Goal: Task Accomplishment & Management: Manage account settings

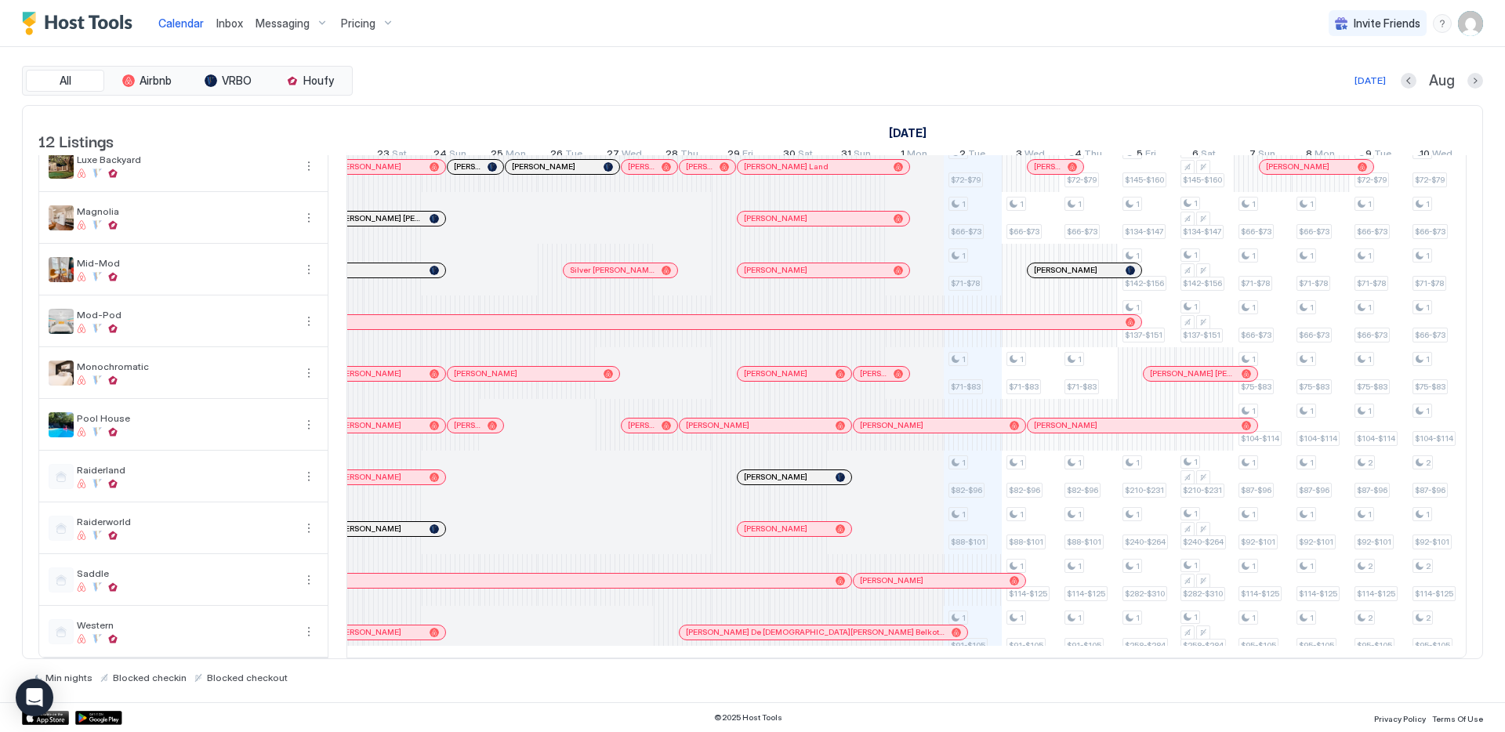
scroll to position [141, 0]
click at [524, 31] on div "Calendar Inbox Messaging Pricing Invite Friends CP" at bounding box center [752, 23] width 1505 height 47
click at [1475, 32] on img "User profile" at bounding box center [1470, 23] width 25 height 25
click at [1369, 85] on div "Settings" at bounding box center [1382, 87] width 199 height 27
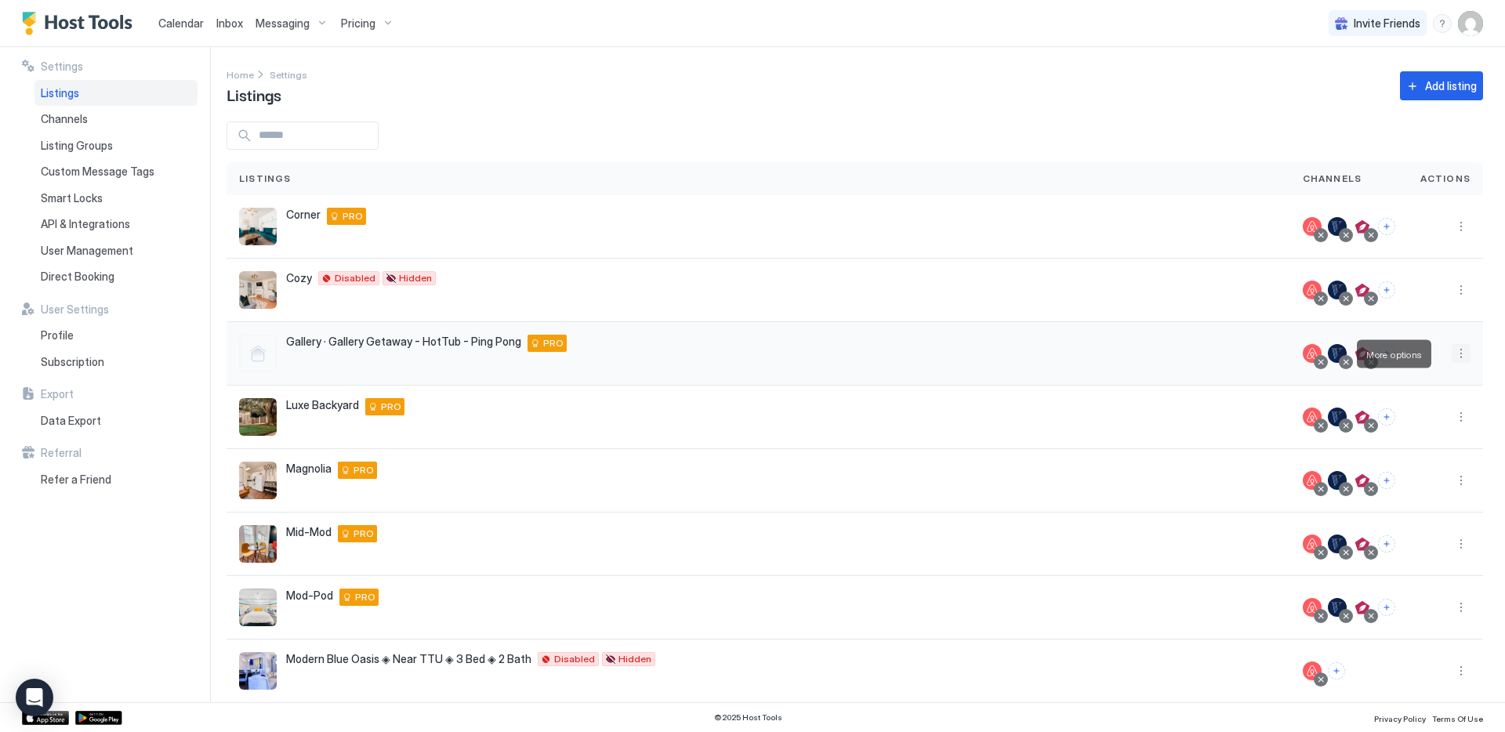
click at [1452, 351] on button "More options" at bounding box center [1461, 353] width 19 height 19
click at [1420, 430] on span "Listing Settings" at bounding box center [1414, 426] width 70 height 12
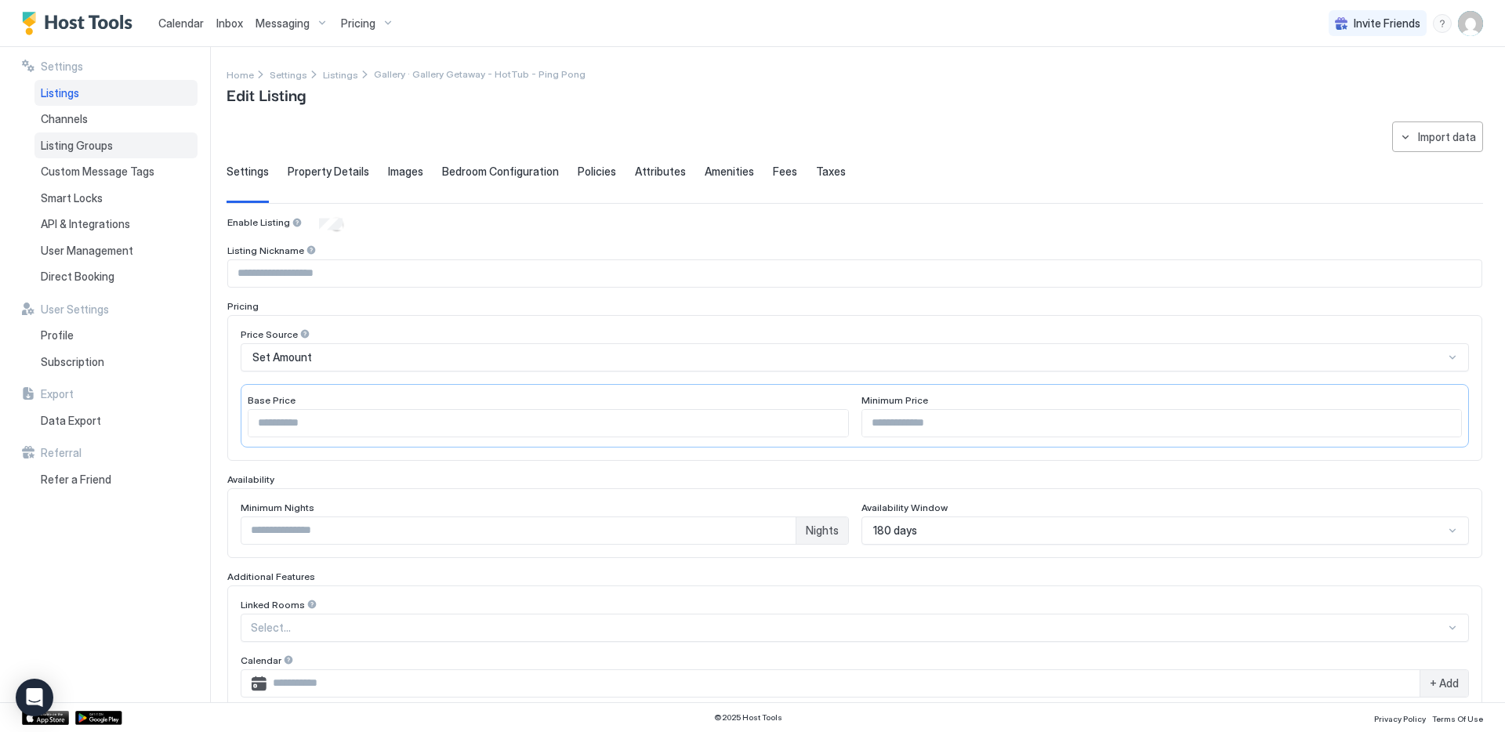
click at [94, 141] on span "Listing Groups" at bounding box center [77, 146] width 72 height 14
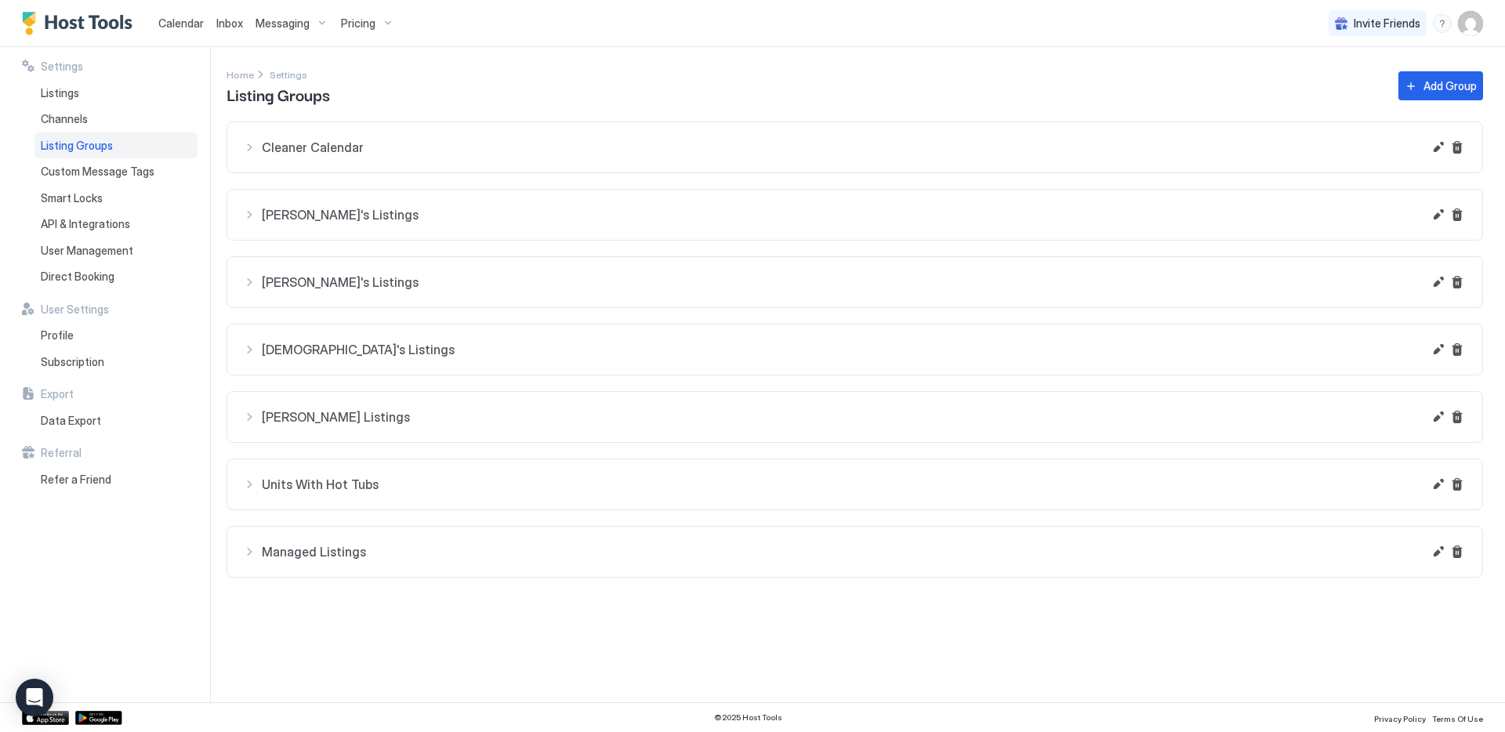
click at [401, 155] on span "Nathan's Listings" at bounding box center [842, 148] width 1161 height 16
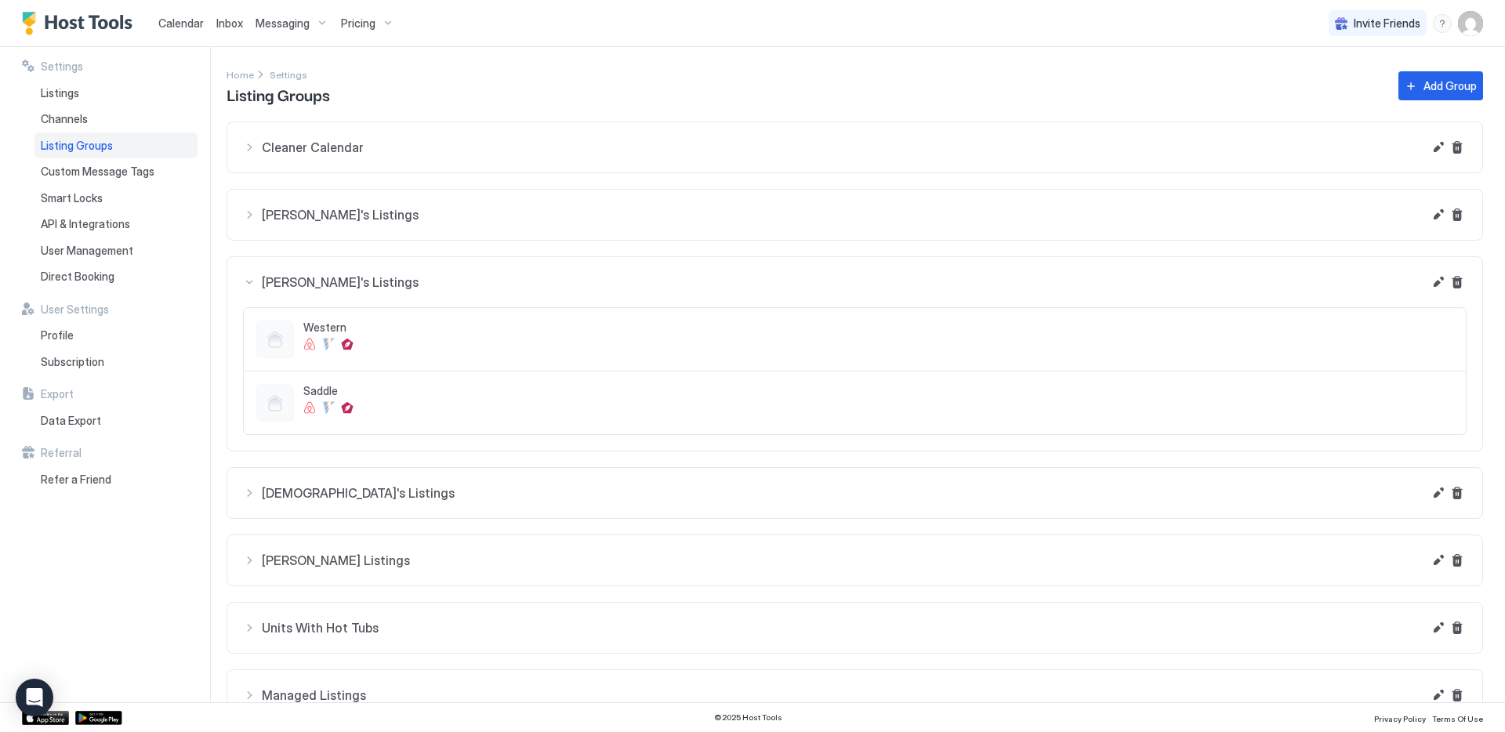
click at [418, 172] on button "Nathan's Listings" at bounding box center [854, 147] width 1255 height 50
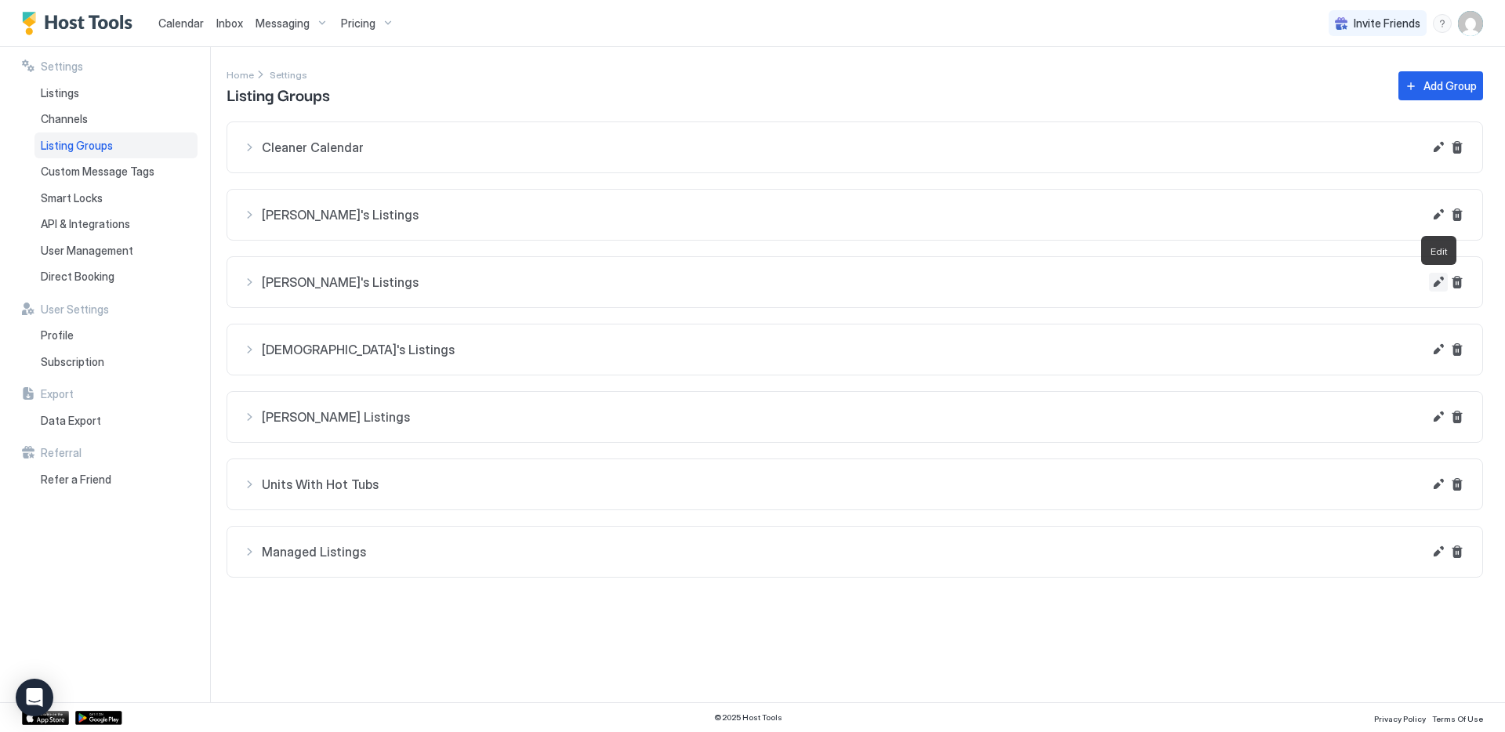
click at [1439, 287] on button "Edit" at bounding box center [1438, 282] width 19 height 19
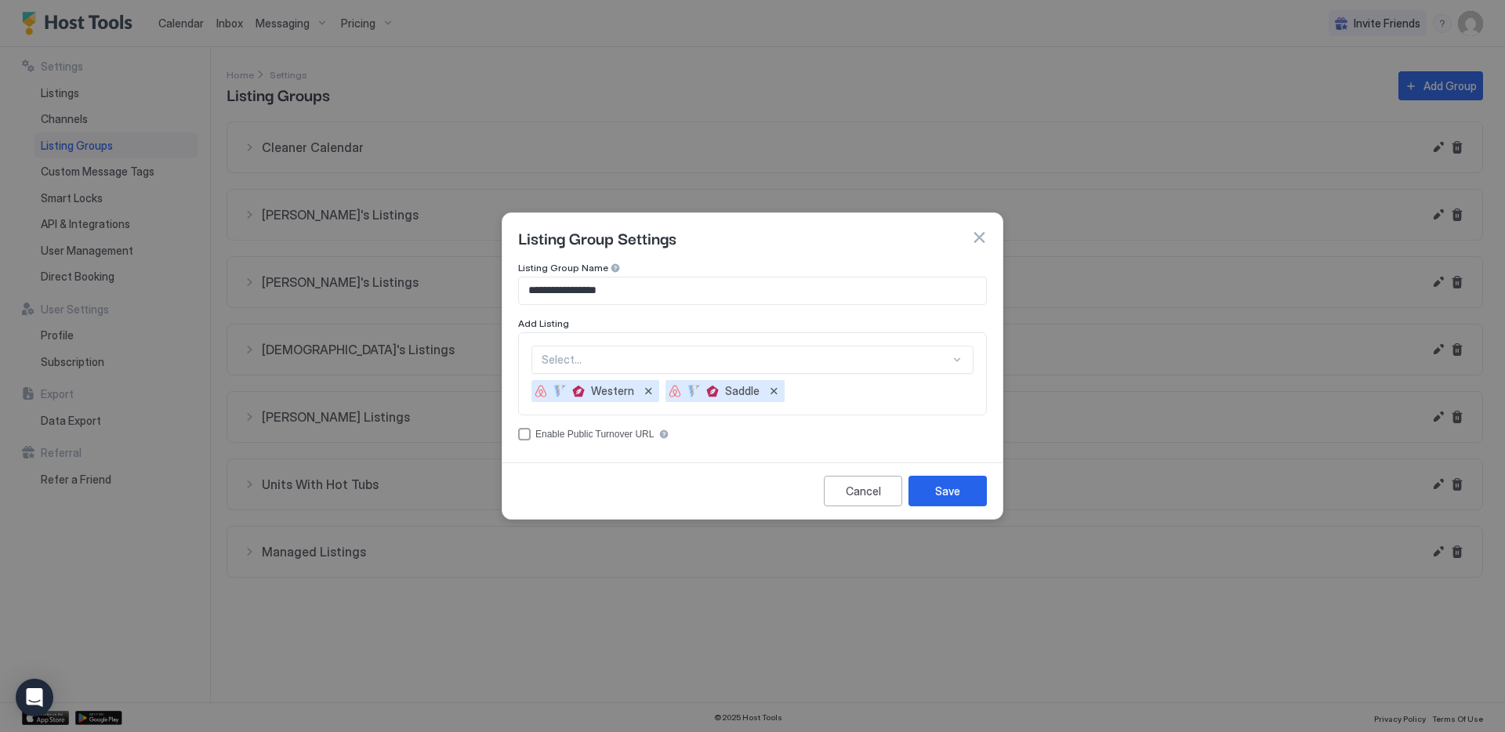
click at [875, 361] on div "Select..." at bounding box center [753, 360] width 442 height 28
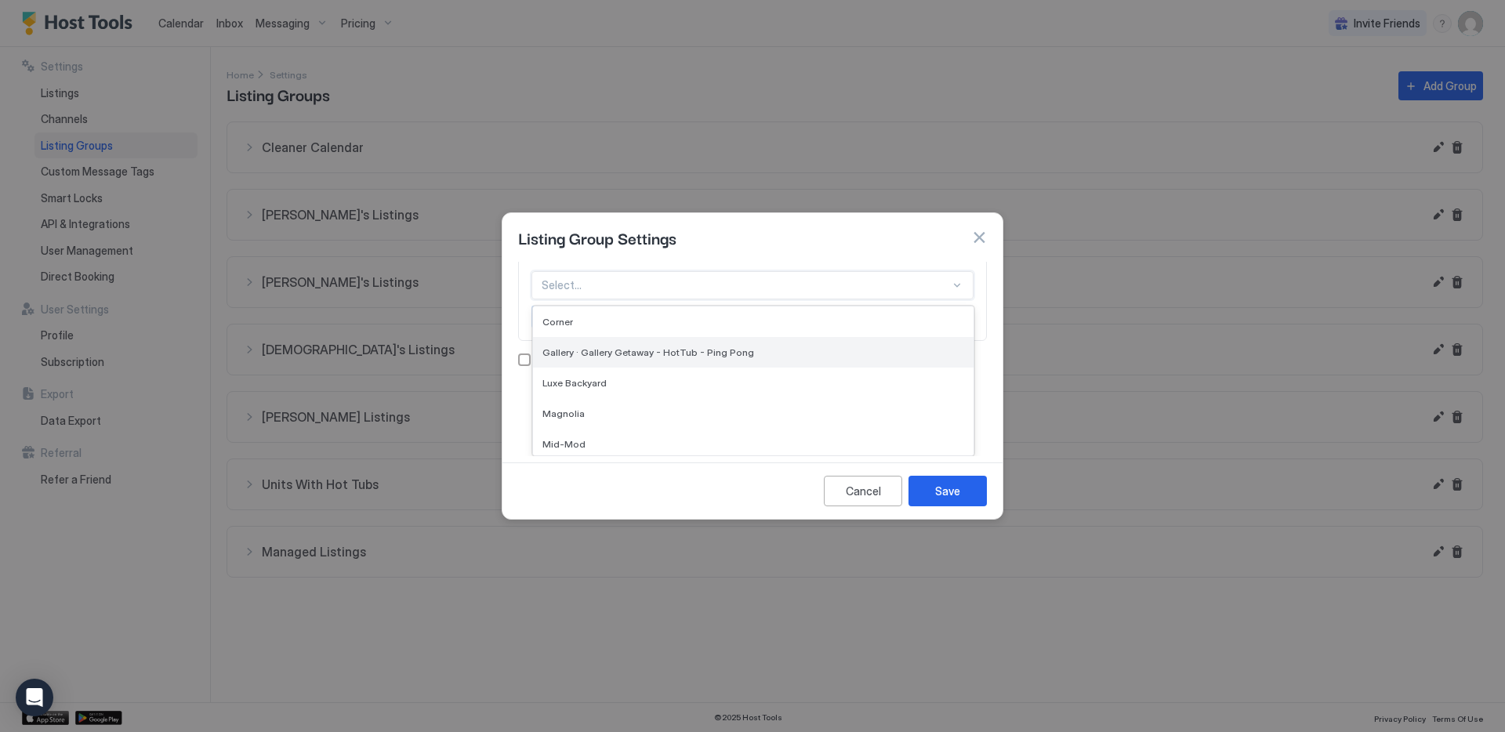
click at [862, 358] on div "Gallery · Gallery Getaway - HotTub - Ping Pong" at bounding box center [753, 352] width 441 height 31
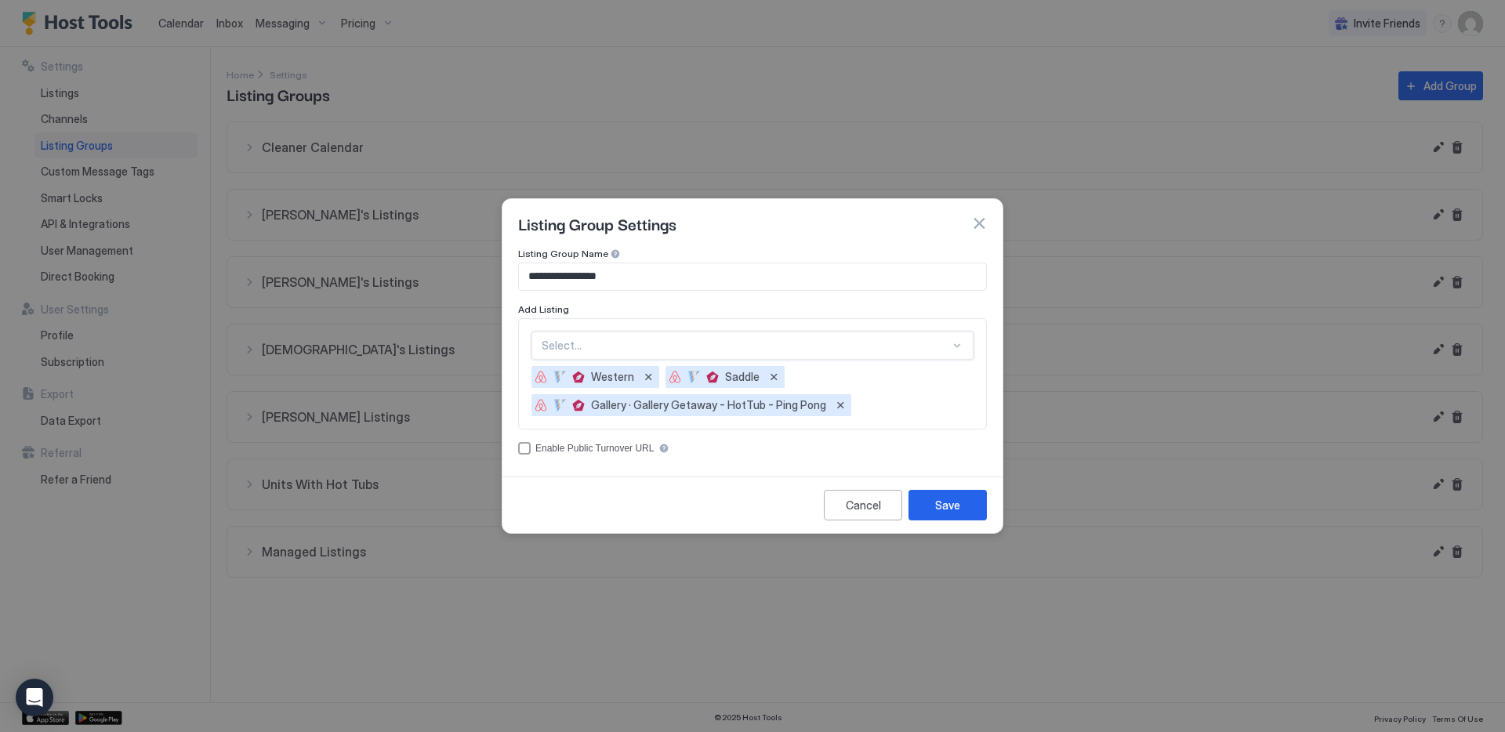
click at [881, 346] on div "option Gallery · Gallery Getaway - HotTub - Ping Pong, selected. Select..." at bounding box center [753, 346] width 442 height 28
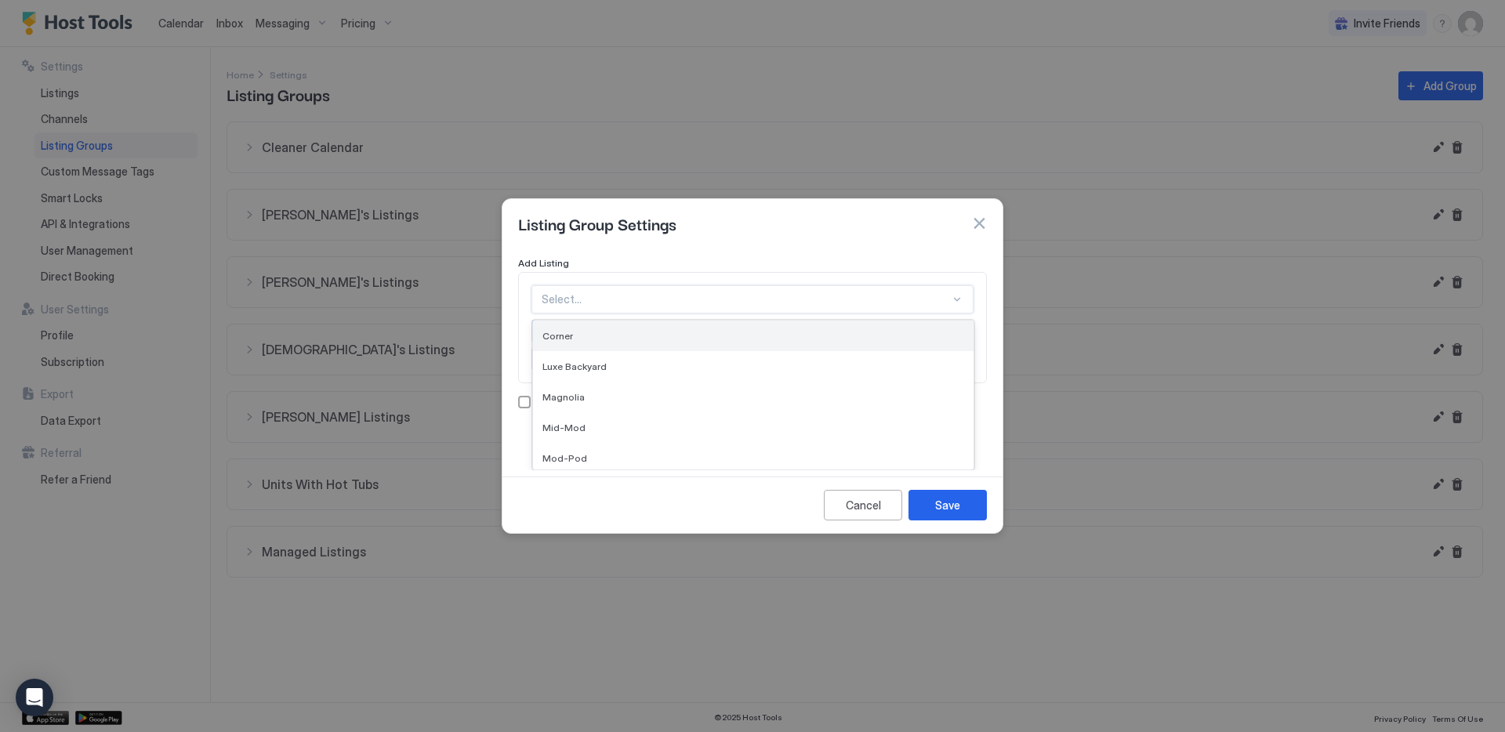
click at [872, 343] on div "Corner" at bounding box center [753, 336] width 441 height 31
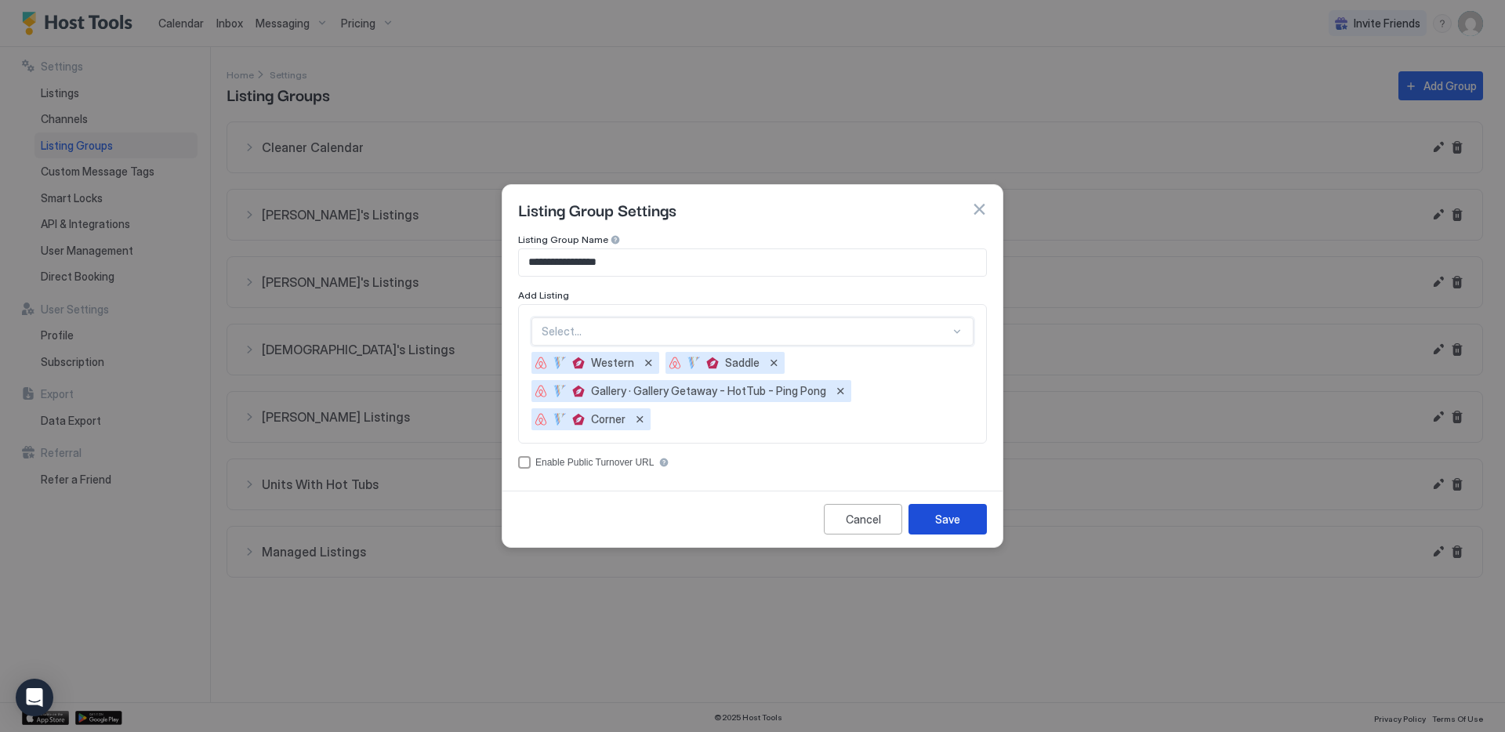
click at [950, 511] on div "Save" at bounding box center [947, 519] width 25 height 16
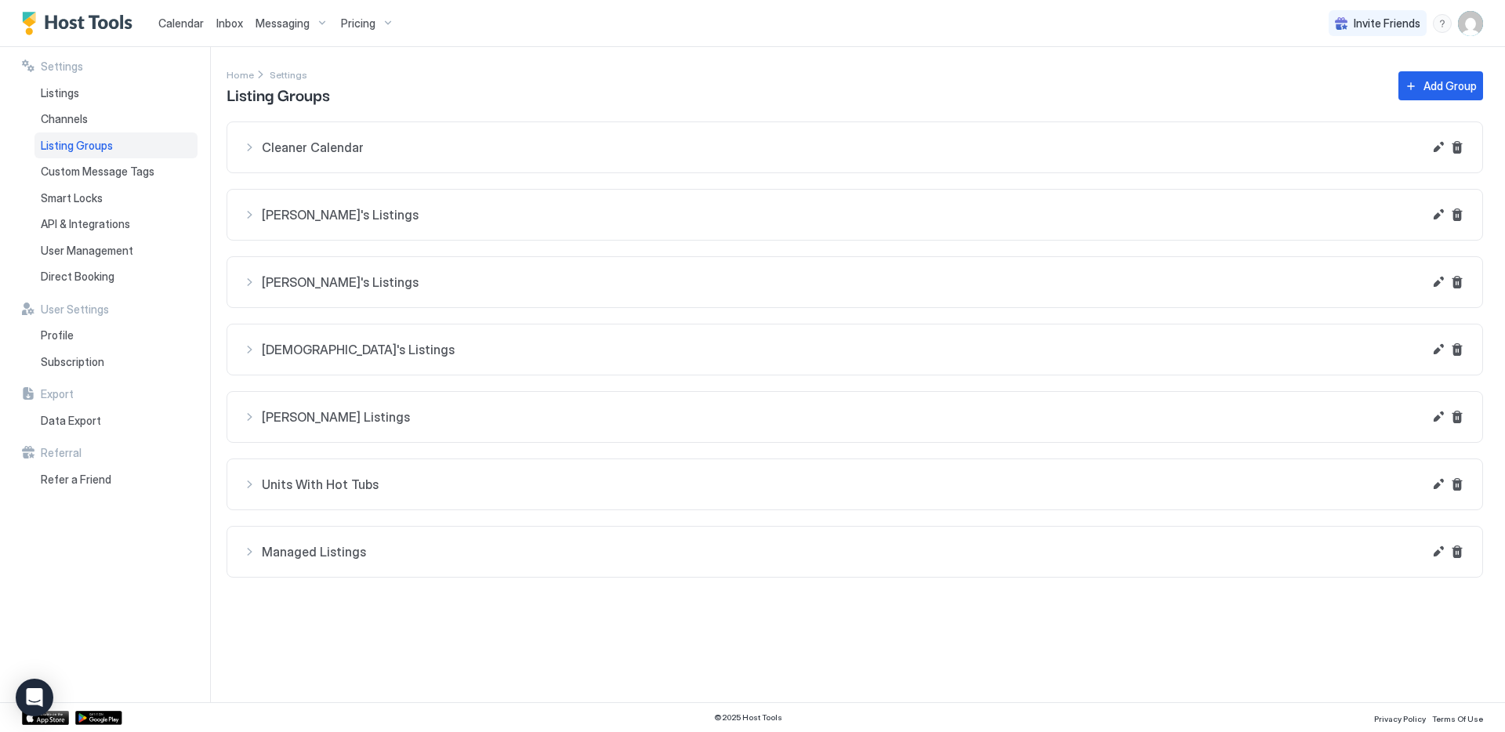
click at [514, 662] on div "Settings Home Settings Listing Groups Add Group Cleaner Calendar Cozy Luxe Back…" at bounding box center [866, 374] width 1279 height 655
click at [1135, 38] on div "Calendar Inbox Messaging Pricing Invite Friends CP" at bounding box center [752, 23] width 1505 height 47
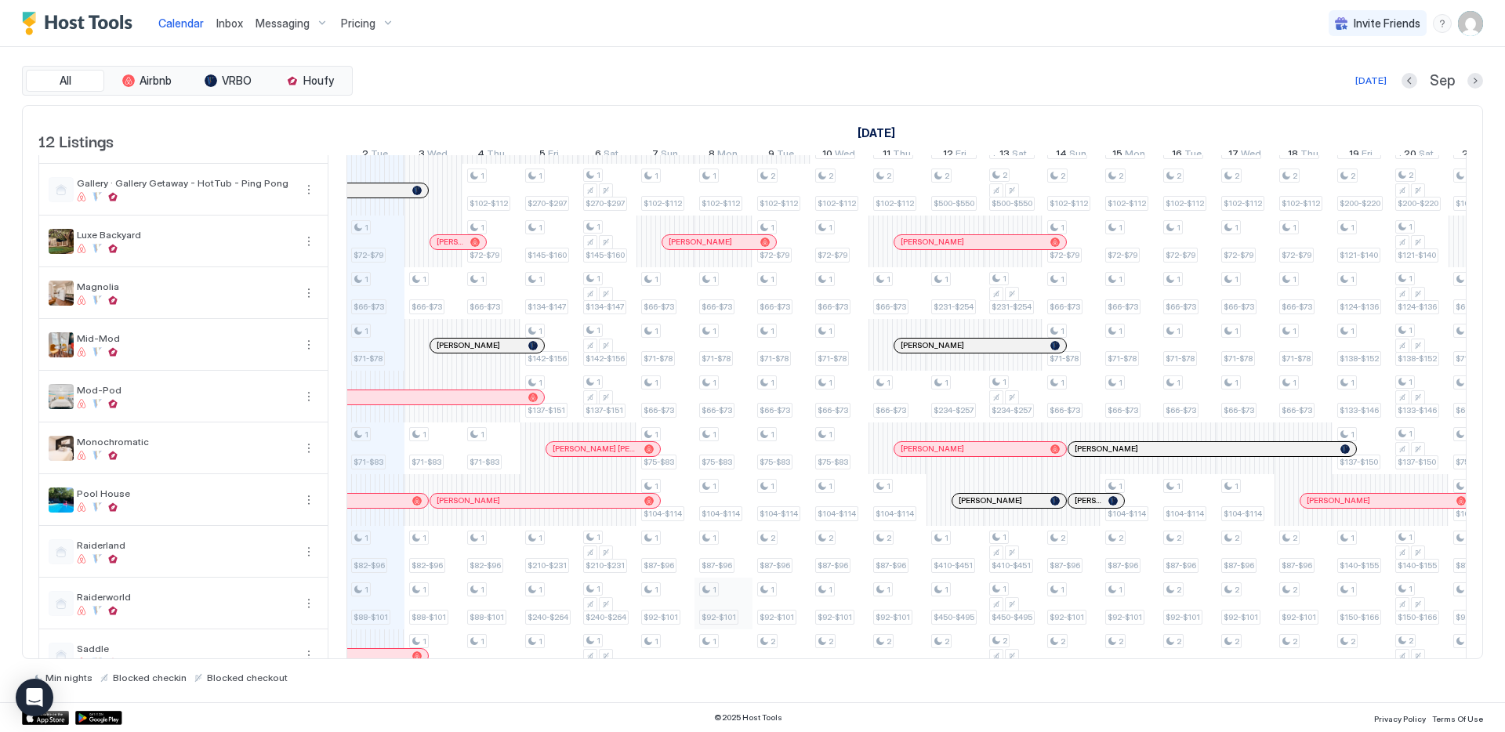
scroll to position [141, 0]
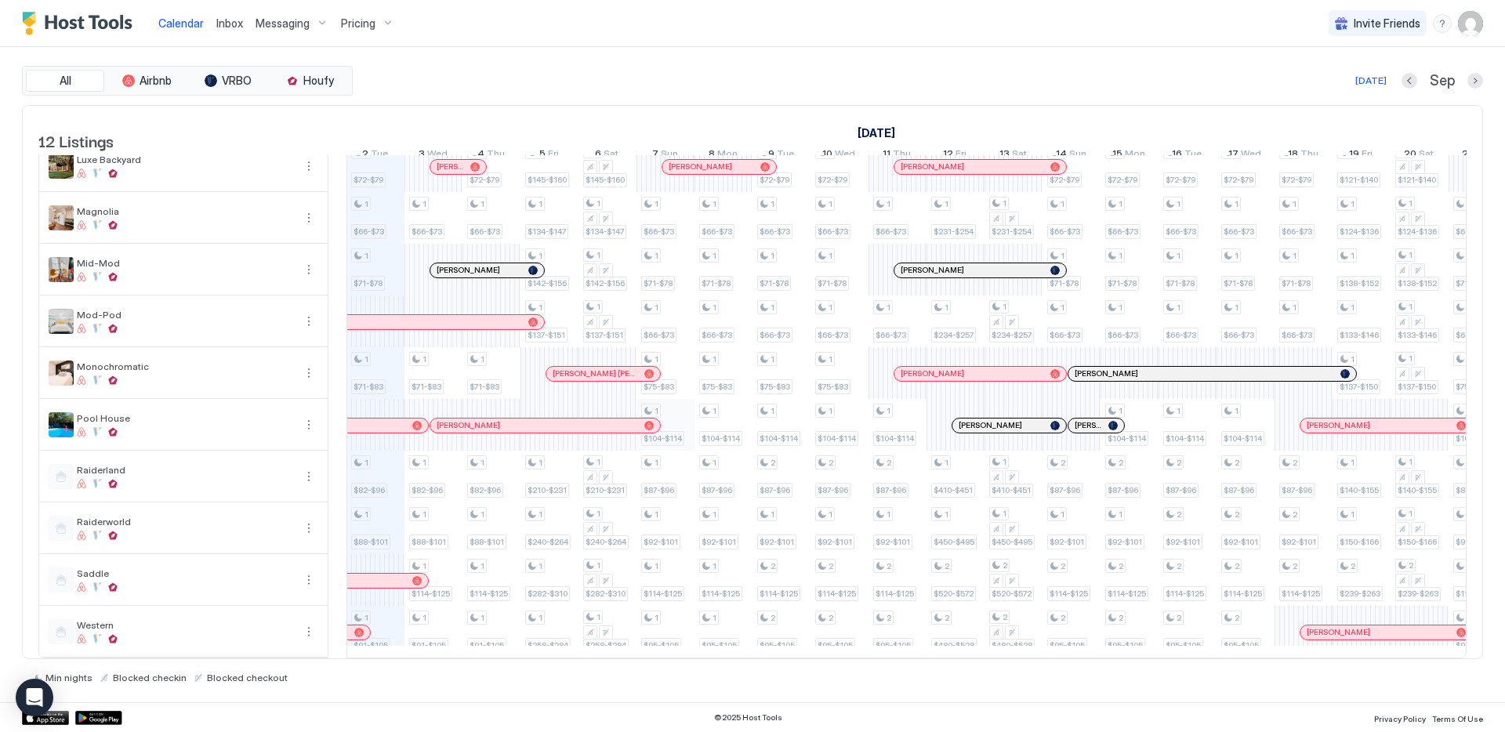
click at [680, 407] on div "1 $72-$79 1 $66-$73 1 $71-$78 1 $71-$83 1 $82-$96 1 $88-$101 1 $91-$105 1 $66-$…" at bounding box center [1187, 348] width 3423 height 620
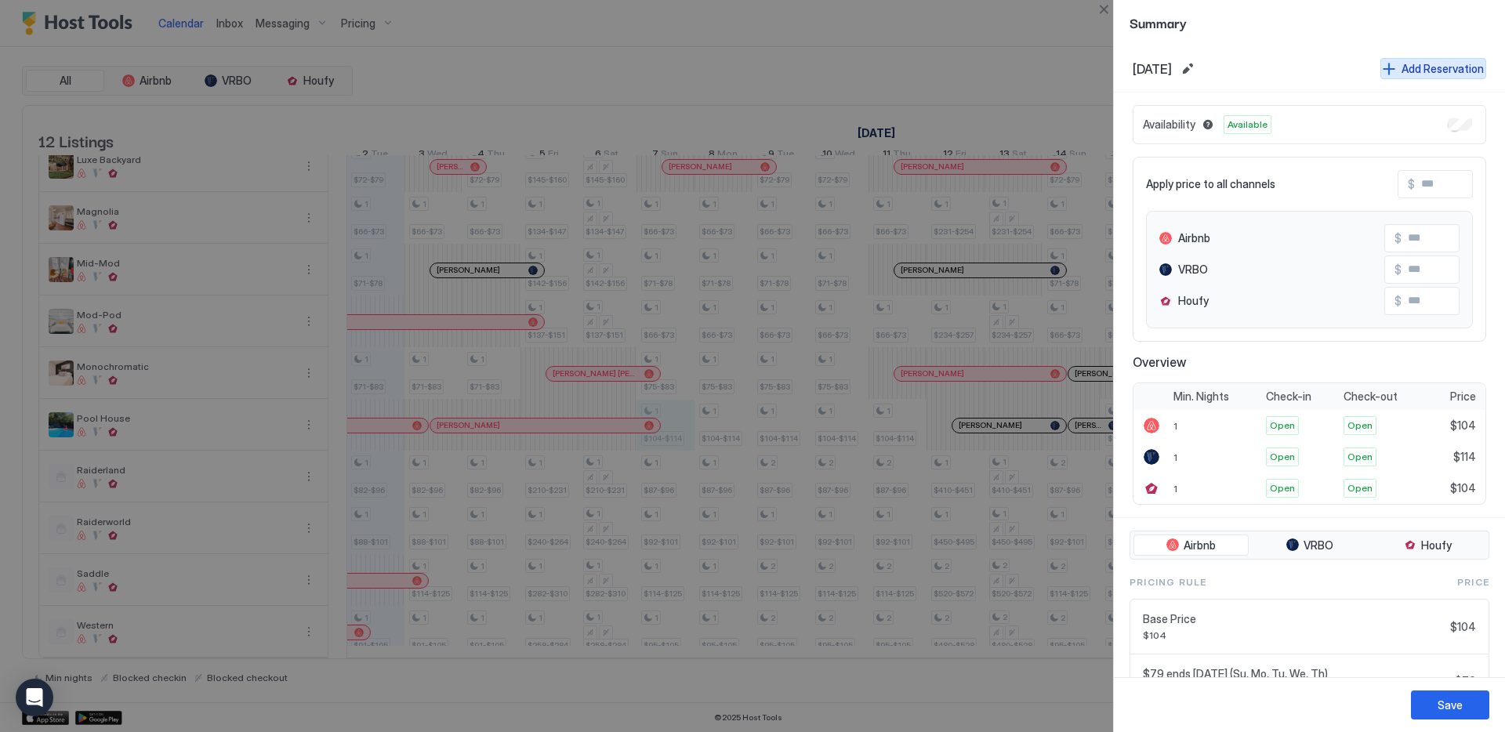
click at [1439, 67] on div "Add Reservation" at bounding box center [1443, 68] width 82 height 16
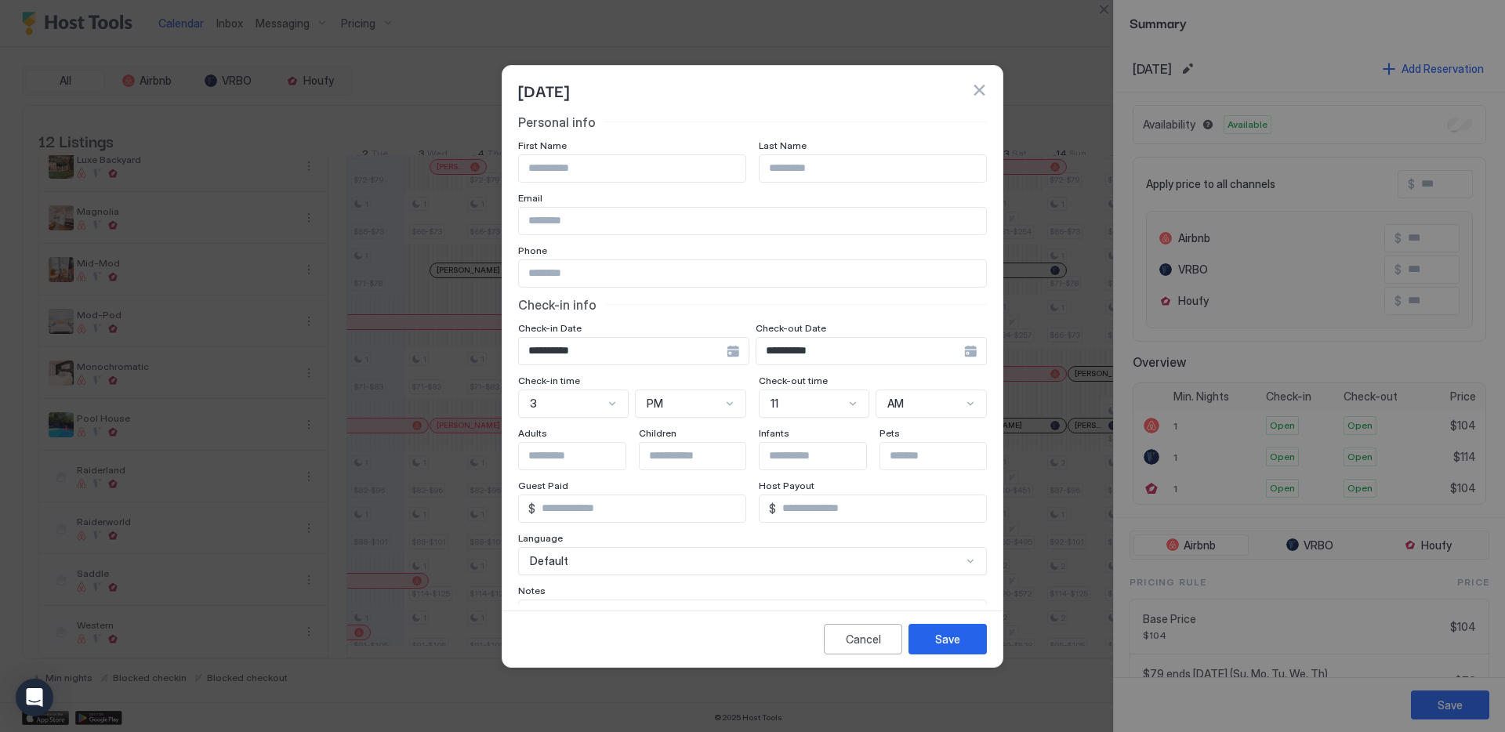
click at [644, 161] on input "Input Field" at bounding box center [632, 168] width 227 height 27
type input "**********"
click at [938, 637] on div "Save" at bounding box center [947, 639] width 25 height 16
